Goal: Information Seeking & Learning: Learn about a topic

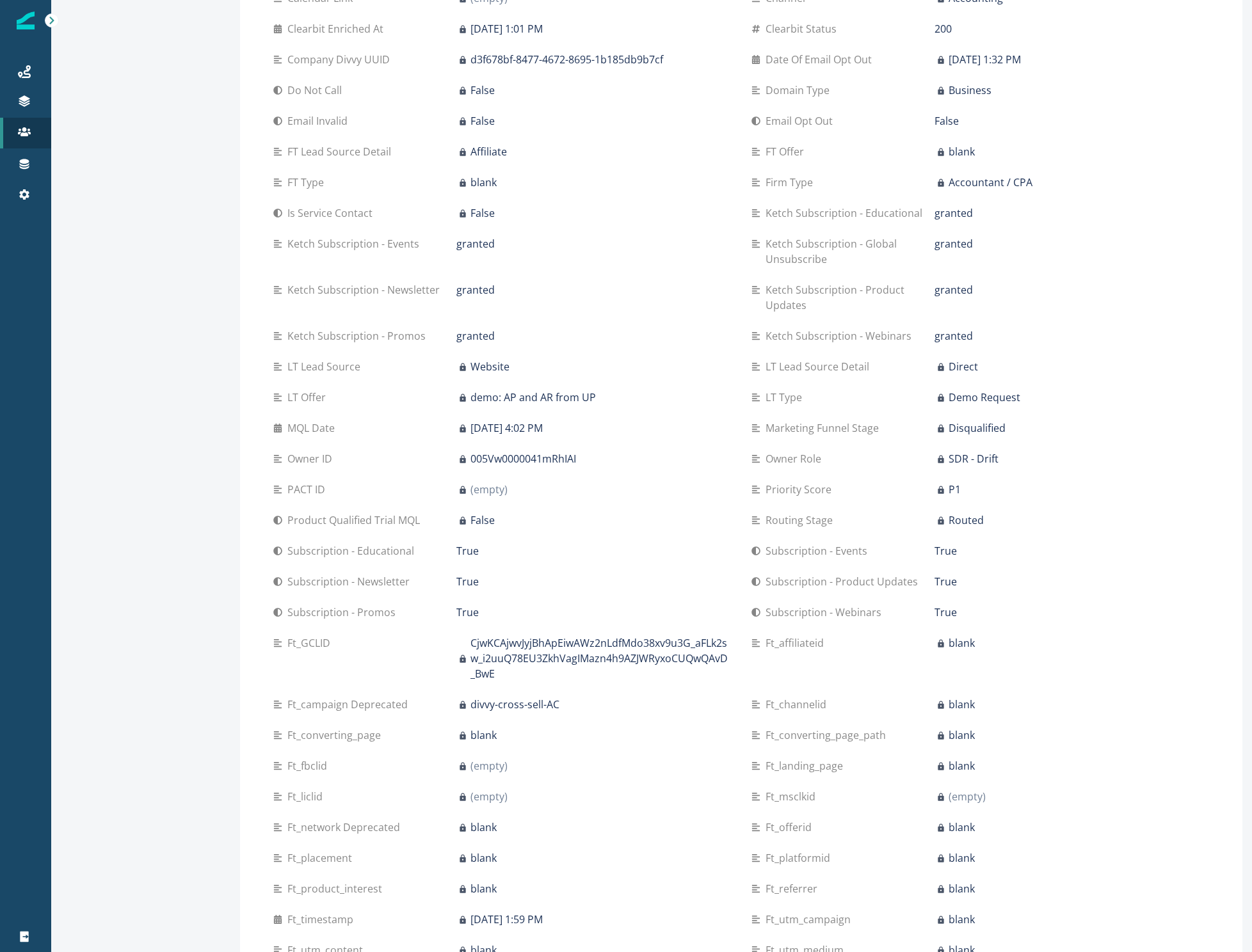
scroll to position [703, 0]
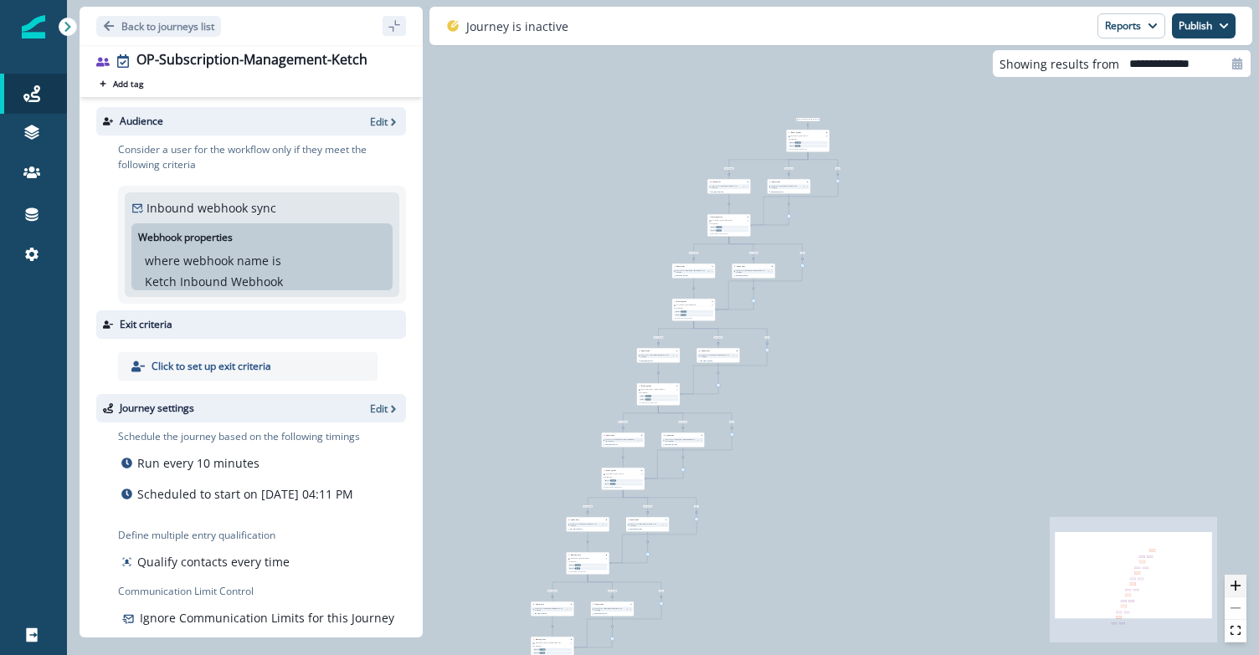
click at [1233, 587] on icon "zoom in" at bounding box center [1235, 586] width 10 height 10
type input "**********"
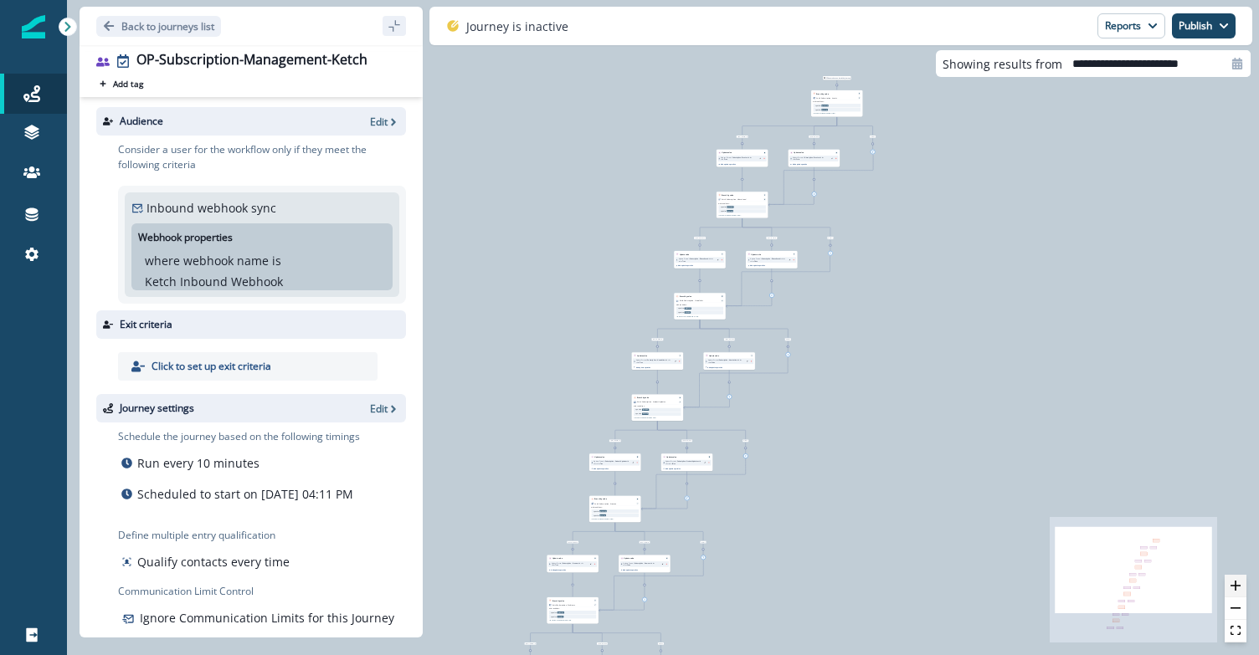
click at [1233, 587] on icon "zoom in" at bounding box center [1235, 586] width 10 height 10
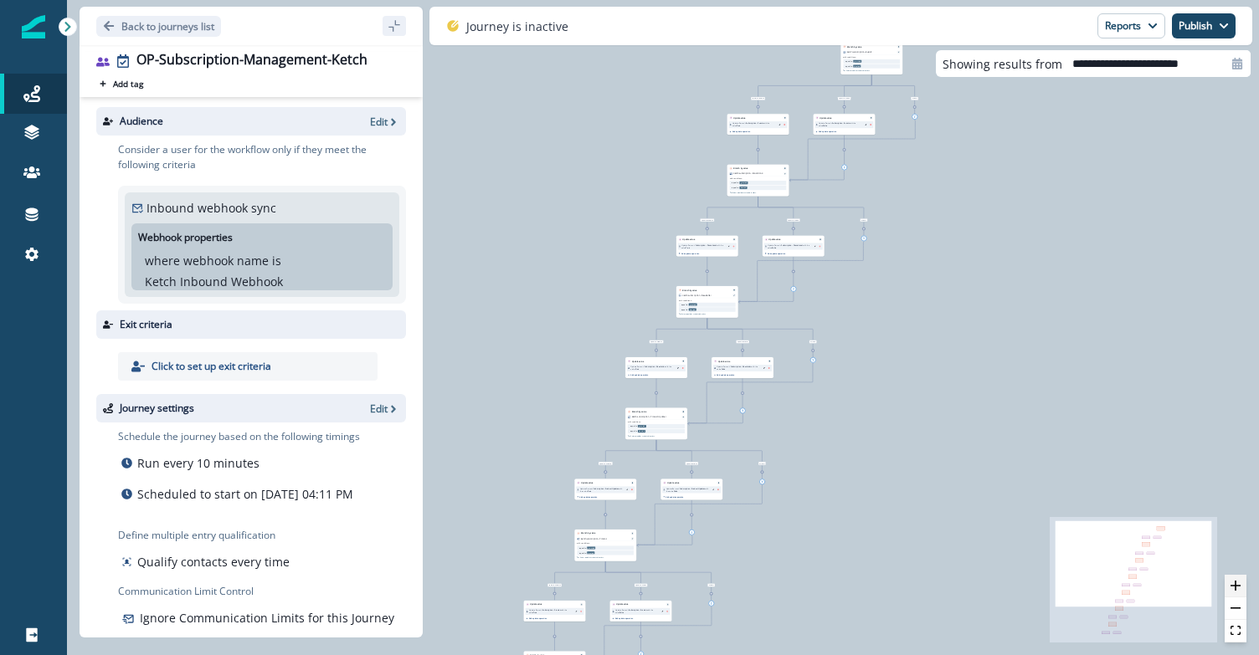
click at [1233, 587] on icon "zoom in" at bounding box center [1235, 586] width 10 height 10
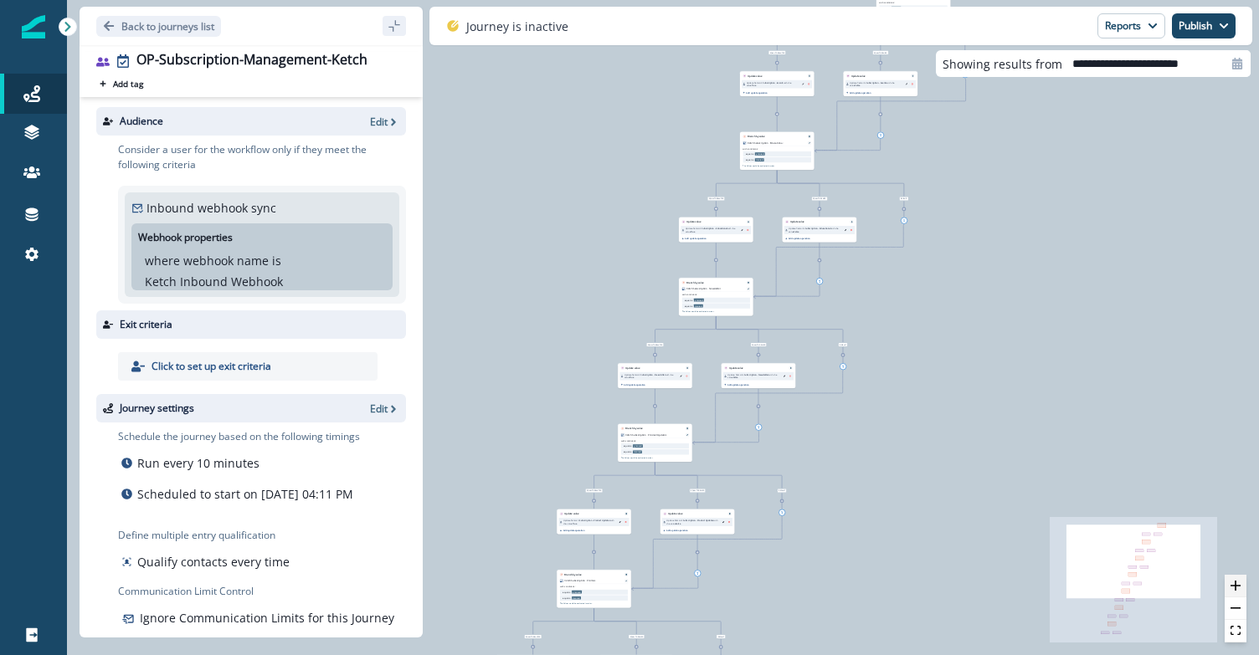
click at [1233, 587] on icon "zoom in" at bounding box center [1235, 586] width 10 height 10
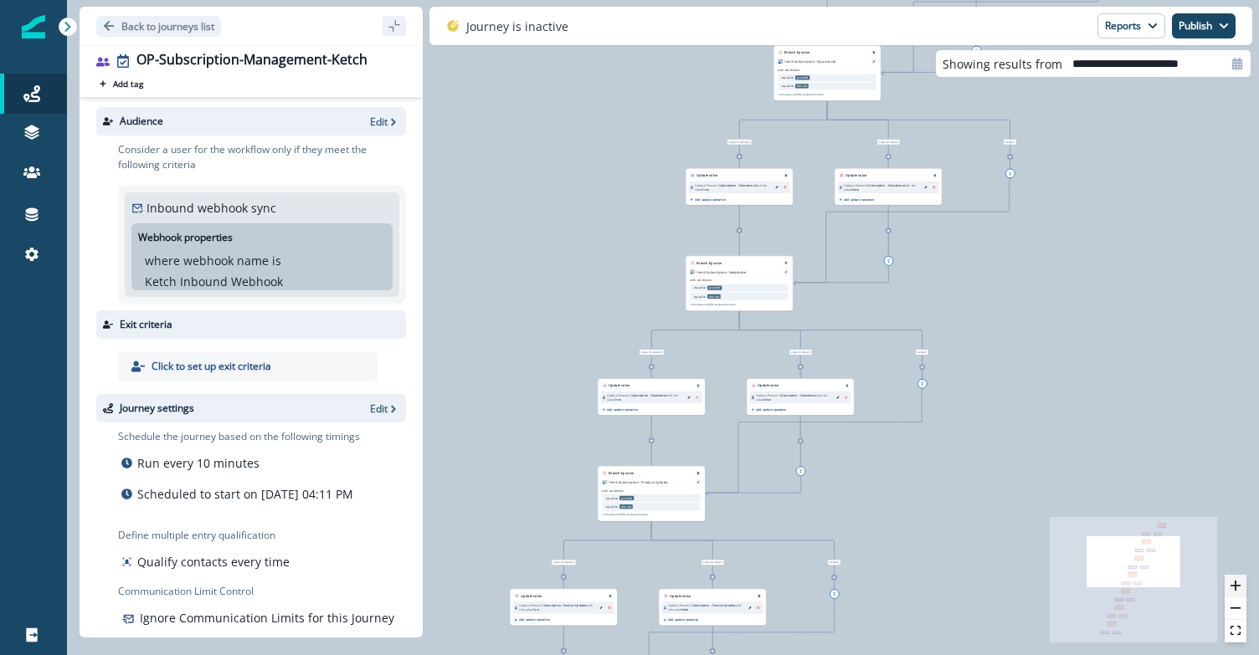
click at [1233, 587] on icon "zoom in" at bounding box center [1235, 586] width 10 height 10
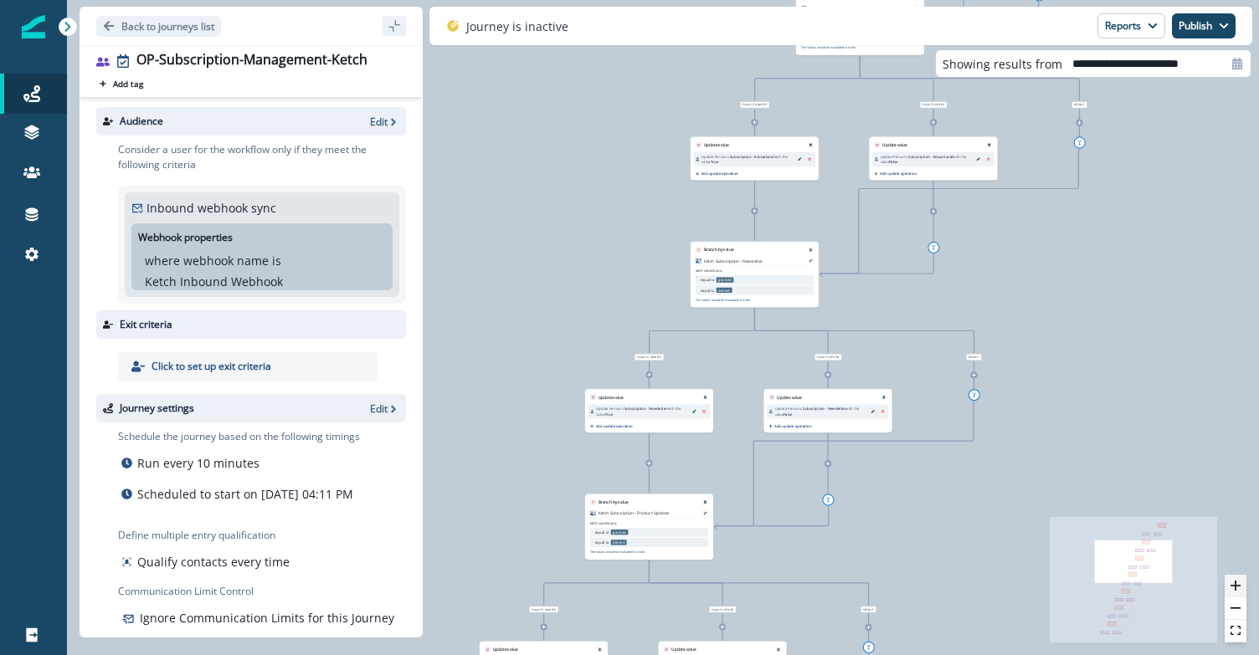
click at [1232, 588] on icon "zoom in" at bounding box center [1235, 586] width 10 height 10
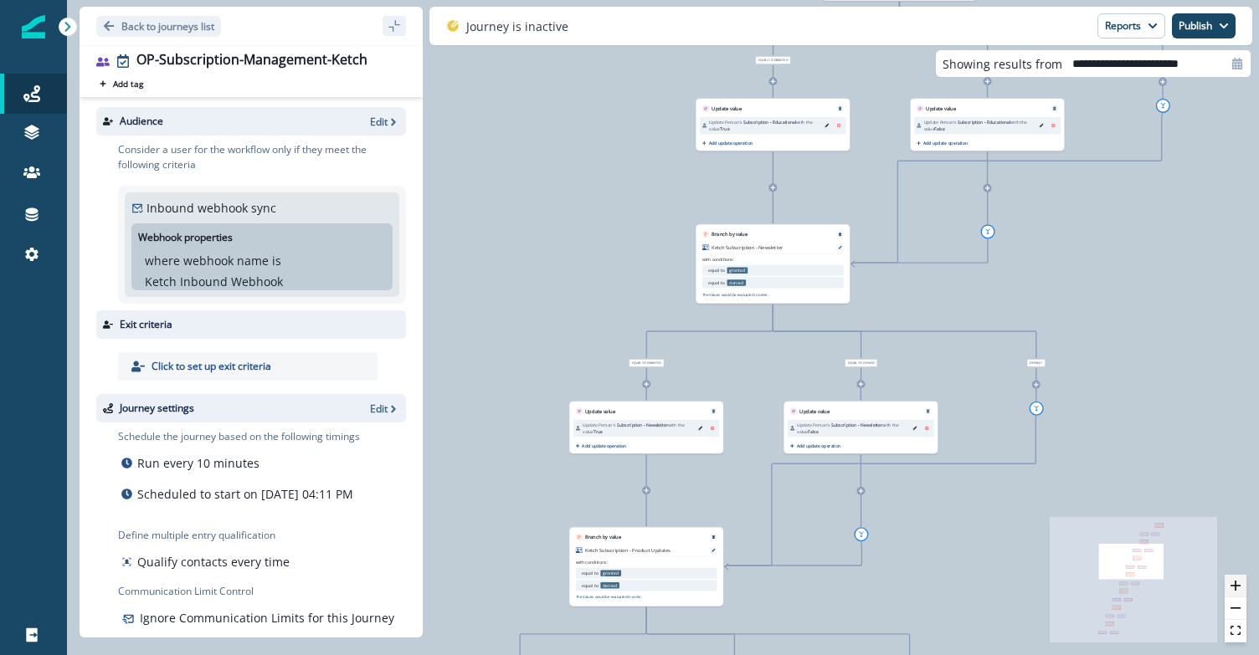
click at [1232, 588] on icon "zoom in" at bounding box center [1235, 586] width 10 height 10
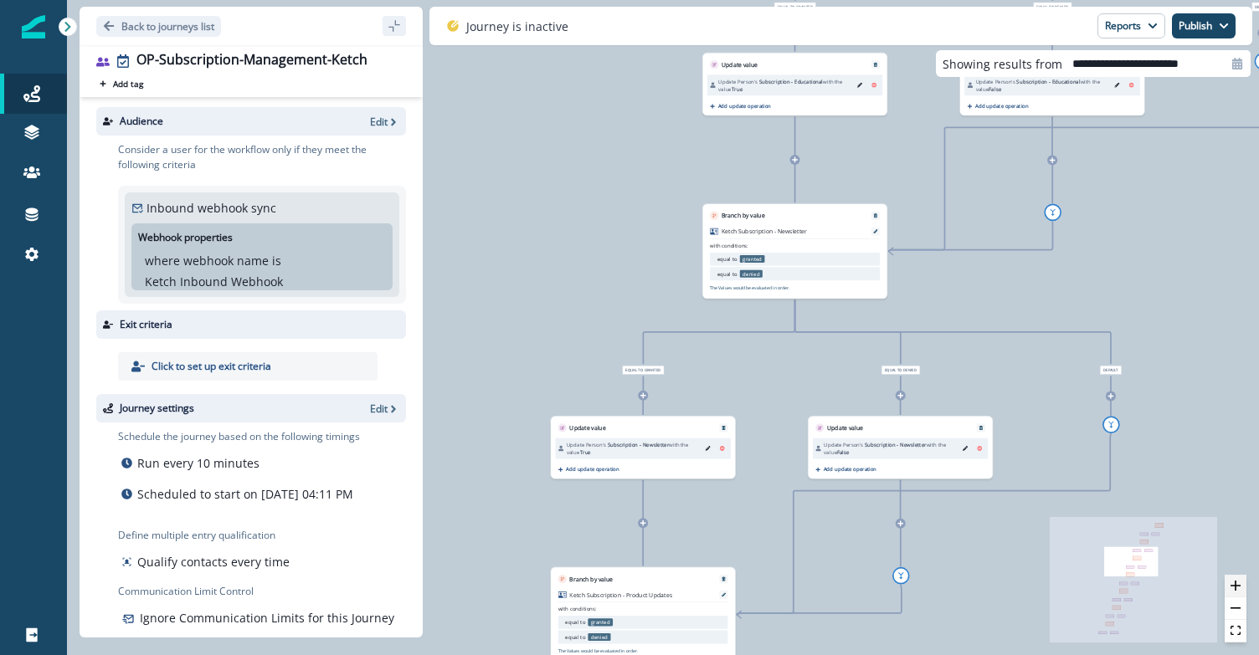
click at [1232, 588] on icon "zoom in" at bounding box center [1235, 586] width 10 height 10
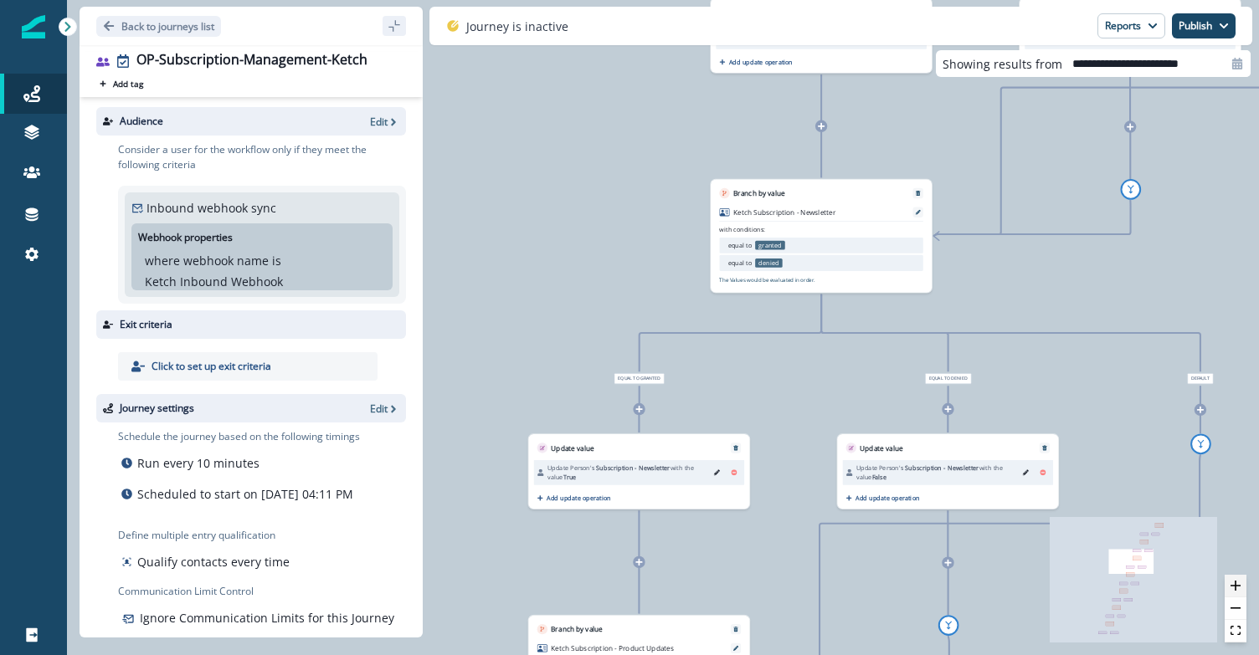
click at [1232, 588] on icon "zoom in" at bounding box center [1235, 586] width 10 height 10
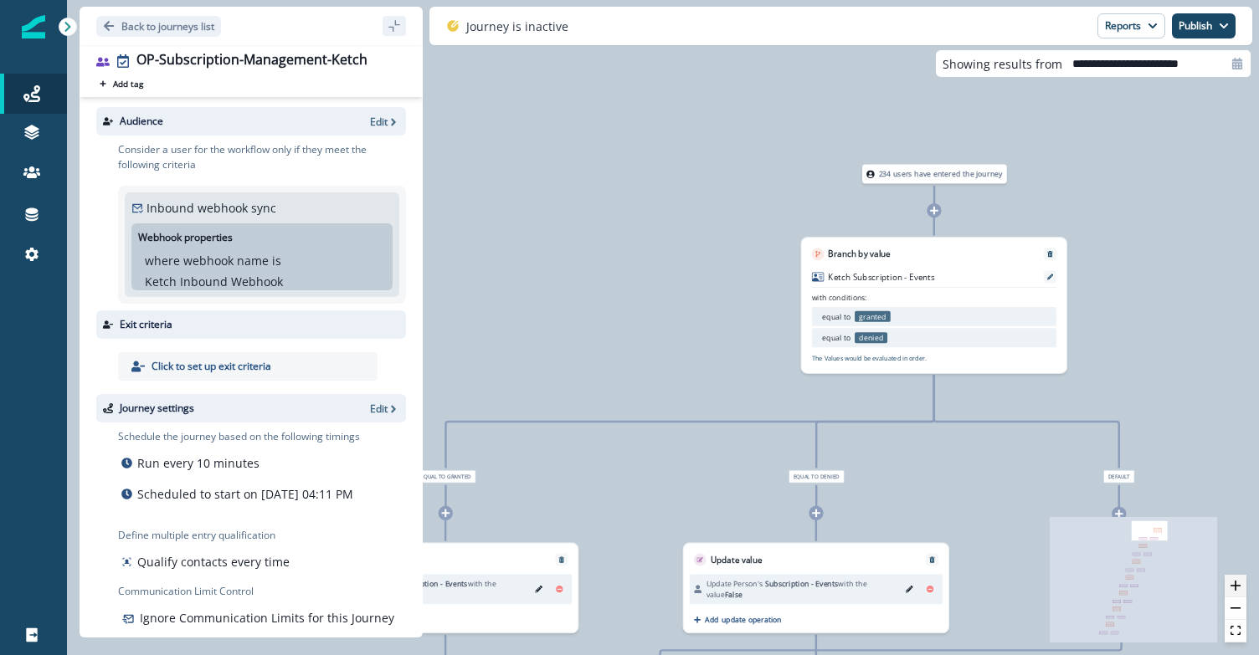
click at [1232, 581] on icon "zoom in" at bounding box center [1235, 586] width 10 height 10
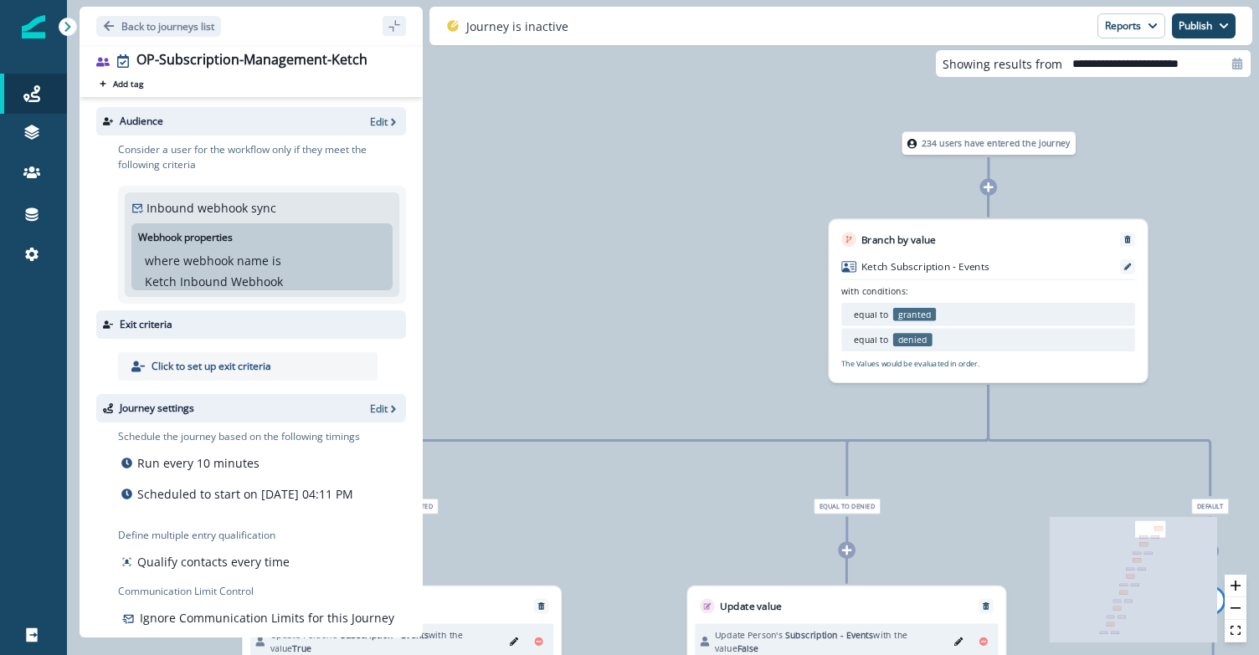
click at [69, 28] on icon at bounding box center [68, 27] width 12 height 12
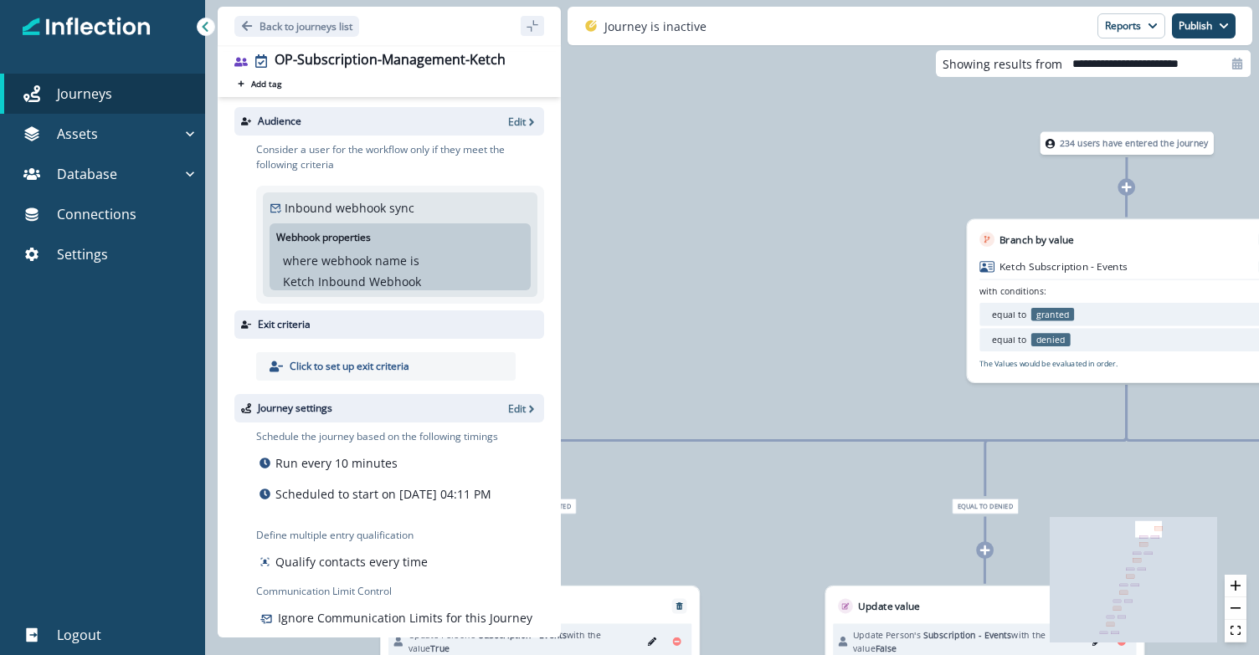
click at [209, 27] on icon at bounding box center [205, 27] width 12 height 12
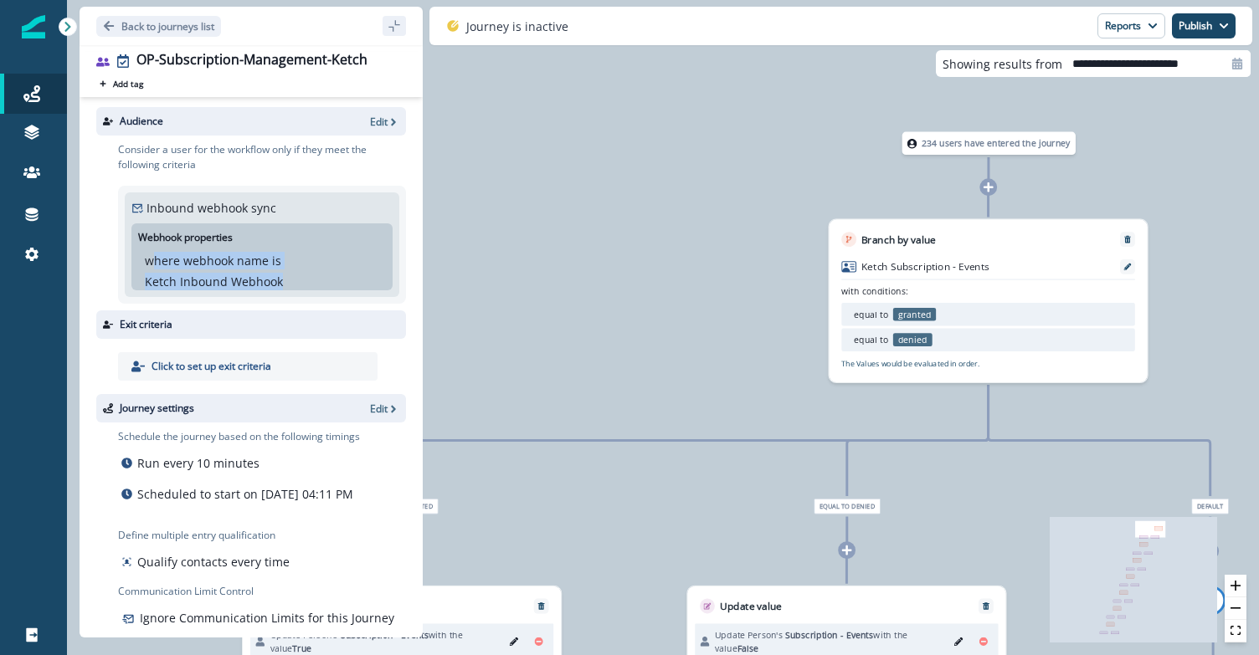
drag, startPoint x: 156, startPoint y: 262, endPoint x: 285, endPoint y: 283, distance: 130.6
click at [285, 283] on div "where webhook name is Ketch Inbound Webhook" at bounding box center [262, 271] width 234 height 38
click at [687, 405] on div "234 users have entered the journey Branch by value Ketch Subscription - Events …" at bounding box center [663, 327] width 1192 height 655
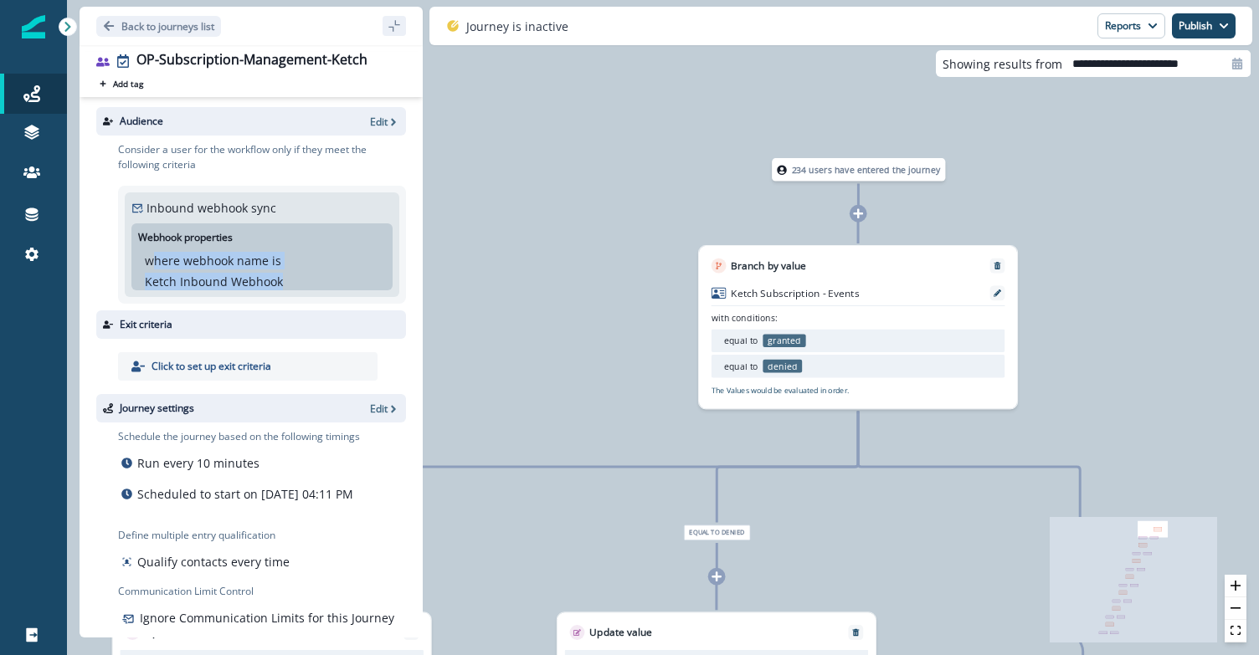
click at [785, 167] on icon at bounding box center [782, 170] width 10 height 10
click at [811, 172] on p "234 users have entered the journey" at bounding box center [866, 169] width 149 height 13
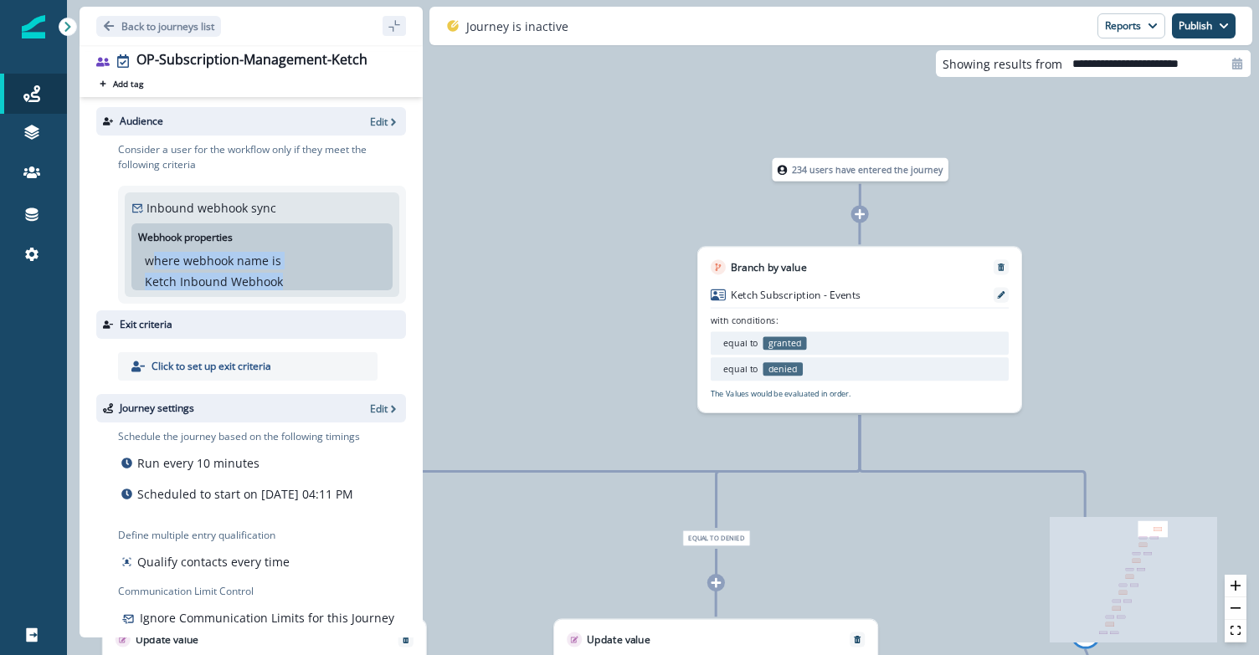
click at [811, 172] on p "234 users have entered the journey" at bounding box center [867, 169] width 151 height 13
click at [671, 192] on div "234 users have entered the journey Branch by value Ketch Subscription - Events …" at bounding box center [663, 327] width 1192 height 655
click at [346, 178] on div "Consider a user for the workflow only if they meet the following criteria Inbou…" at bounding box center [262, 223] width 288 height 162
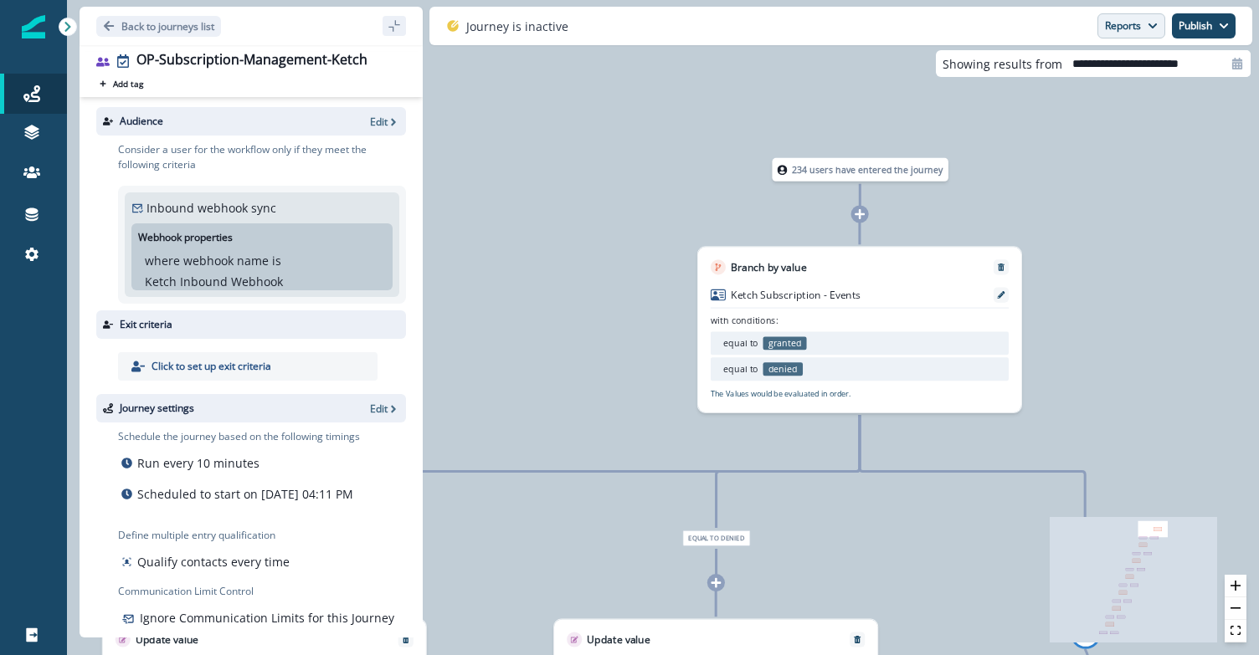
click at [1142, 20] on button "Reports" at bounding box center [1131, 25] width 68 height 25
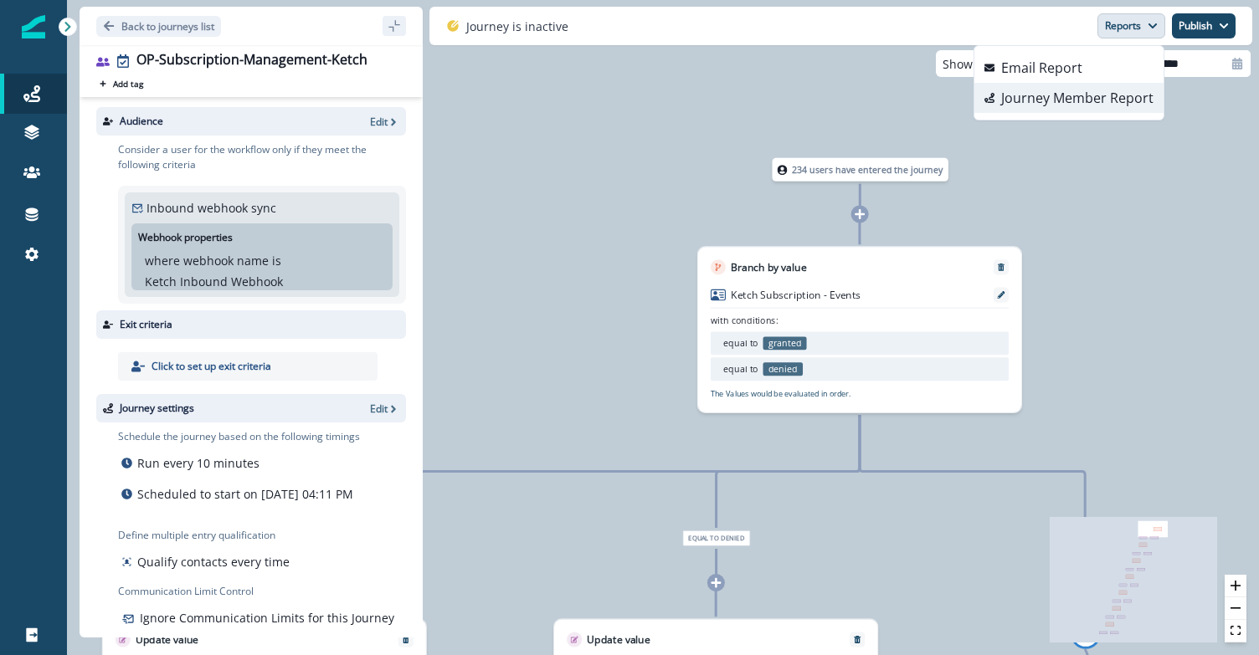
click at [1049, 104] on p "Journey Member Report" at bounding box center [1077, 98] width 152 height 20
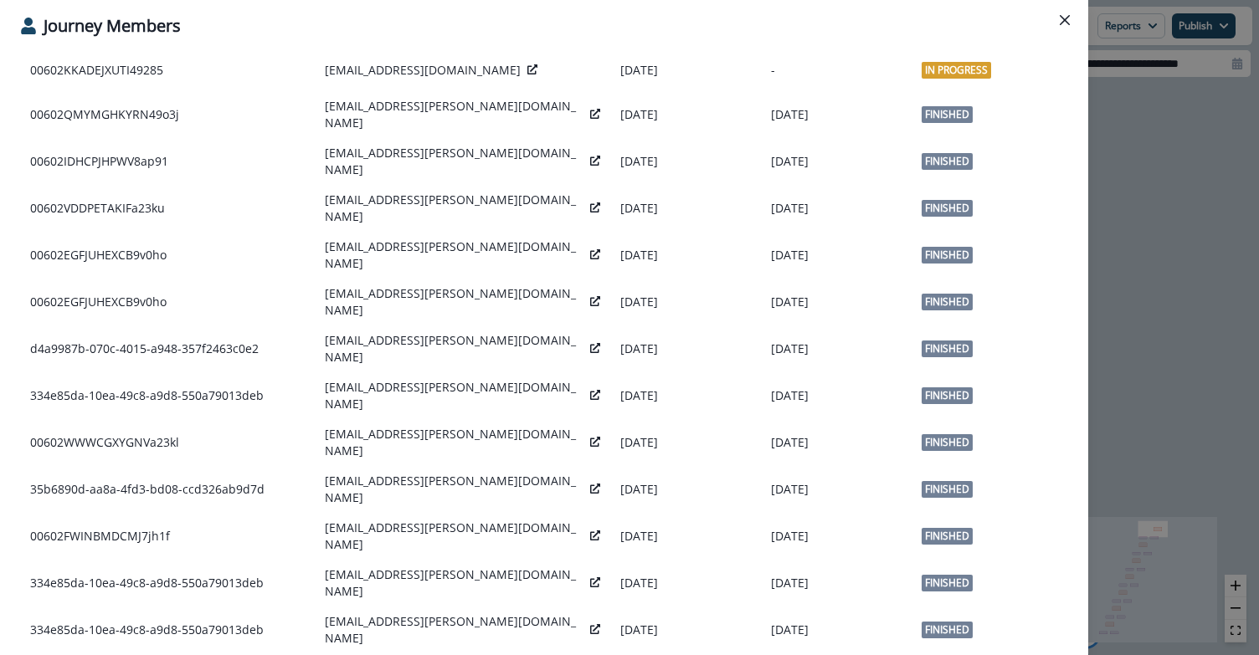
scroll to position [869, 0]
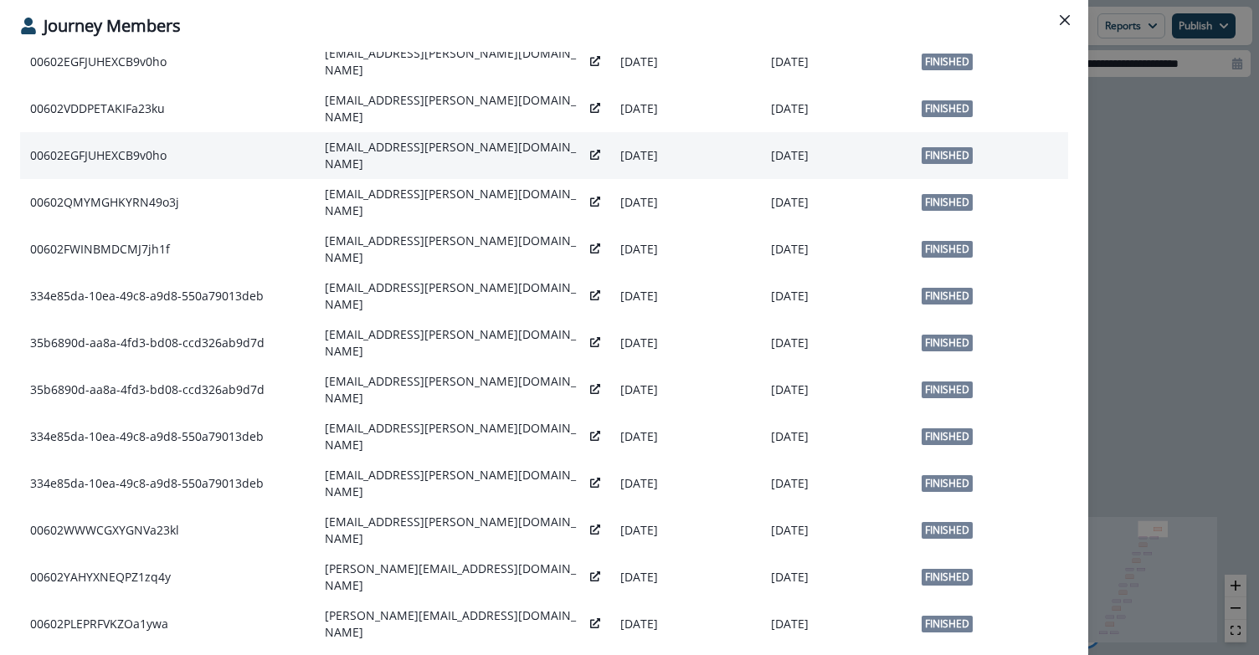
scroll to position [694, 0]
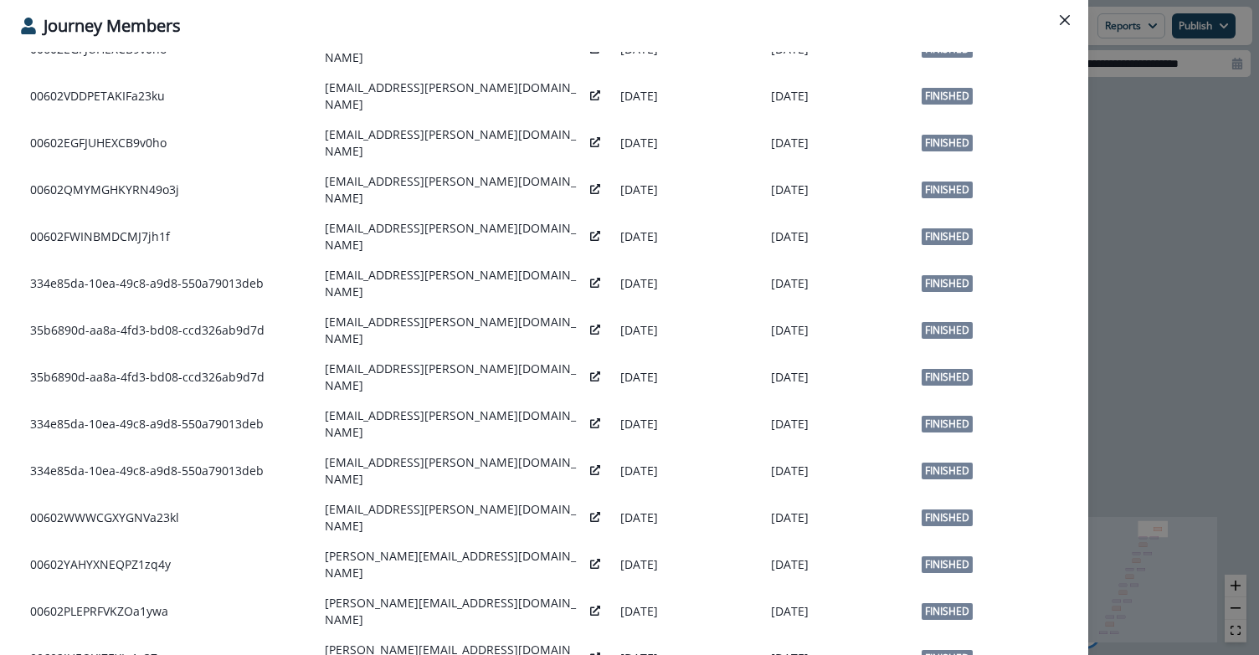
click at [1133, 134] on div "**********" at bounding box center [629, 327] width 1259 height 655
